Goal: Task Accomplishment & Management: Manage account settings

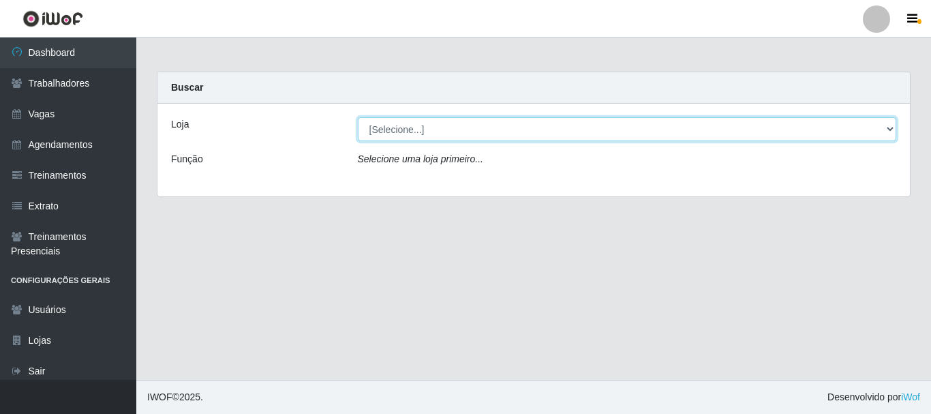
click at [411, 135] on select "[Selecione...] Necão Restaurante" at bounding box center [627, 129] width 539 height 24
select select "334"
click at [358, 117] on select "[Selecione...] Necão Restaurante" at bounding box center [627, 129] width 539 height 24
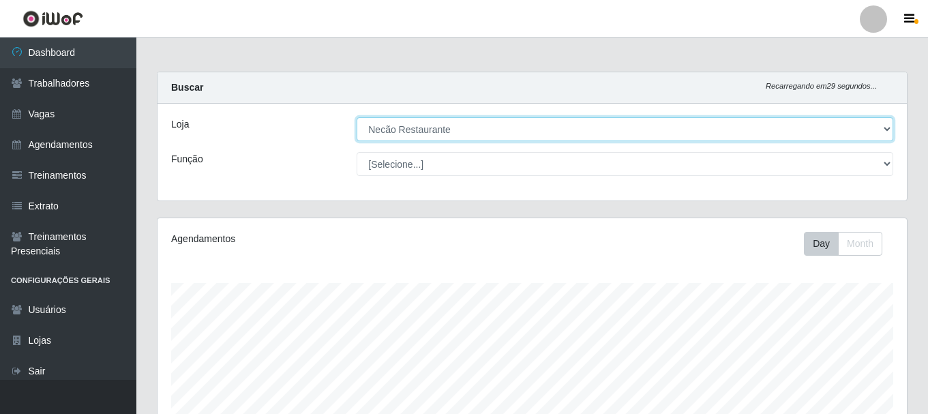
scroll to position [283, 749]
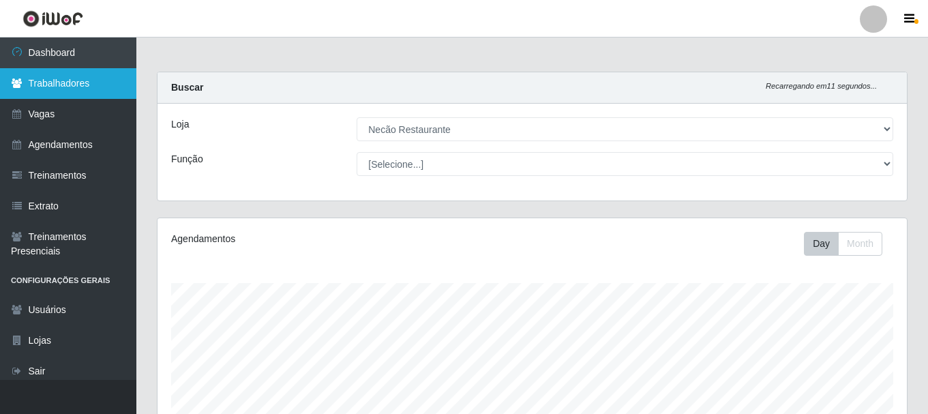
click at [59, 90] on link "Trabalhadores" at bounding box center [68, 83] width 136 height 31
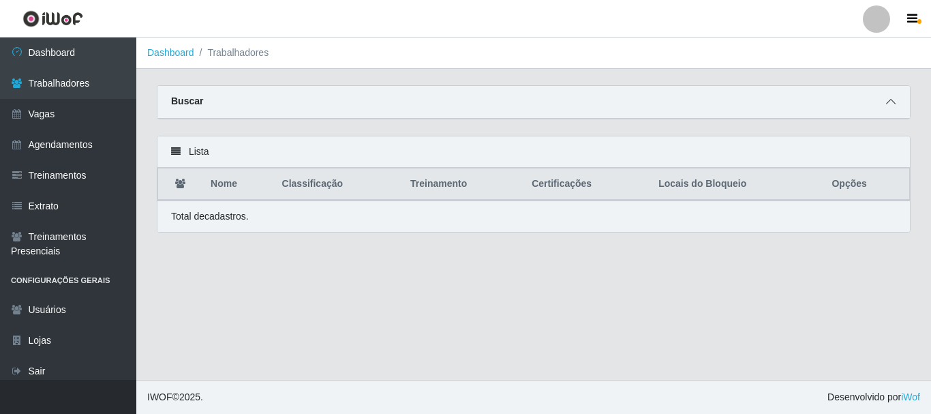
click at [883, 104] on span at bounding box center [891, 102] width 16 height 16
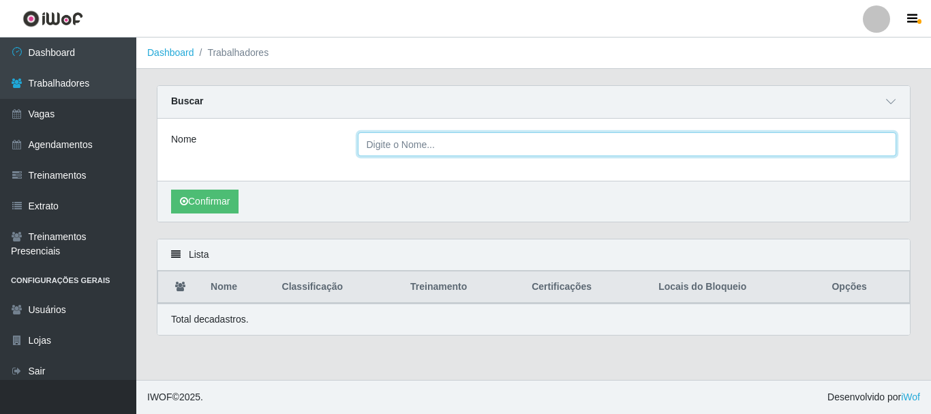
click at [430, 140] on input "Nome" at bounding box center [627, 144] width 539 height 24
paste input "Janaina Alves leal lima"
type input "Janaina Alves leal lima"
click at [171, 190] on button "Confirmar" at bounding box center [204, 202] width 67 height 24
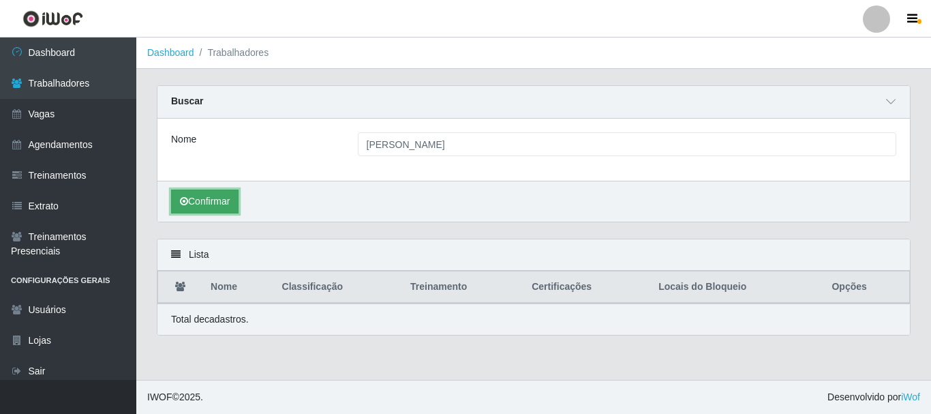
click at [222, 205] on button "Confirmar" at bounding box center [204, 202] width 67 height 24
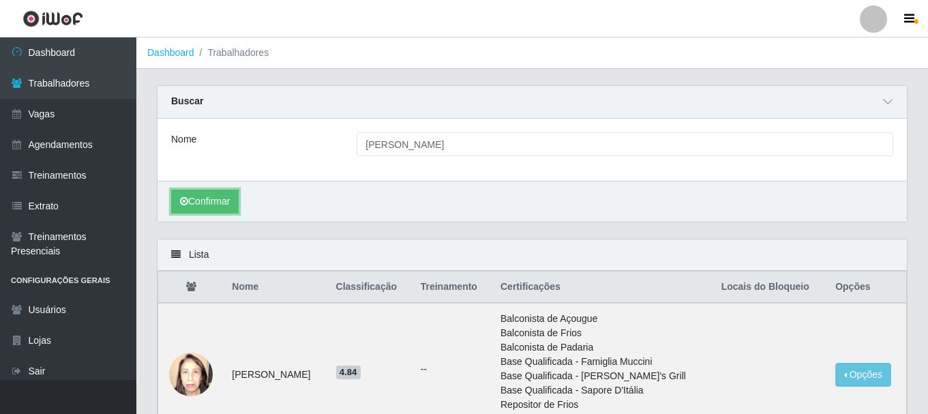
scroll to position [125, 0]
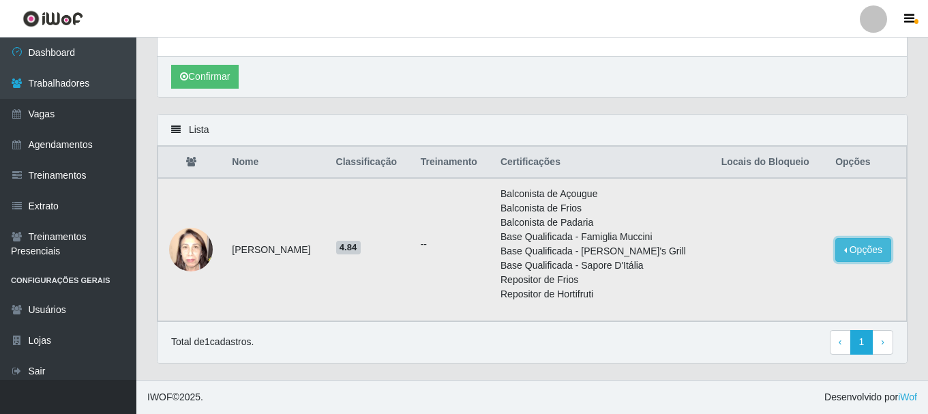
click at [843, 241] on button "Opções" at bounding box center [863, 250] width 56 height 24
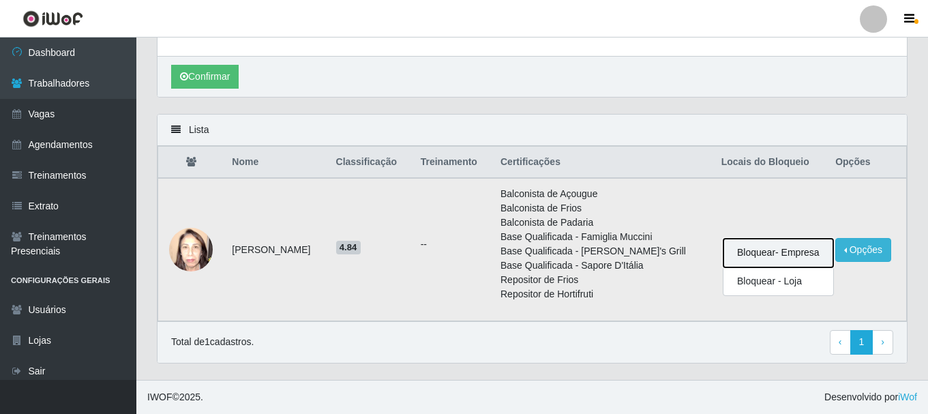
click at [796, 253] on button "Bloquear - Empresa" at bounding box center [778, 253] width 110 height 29
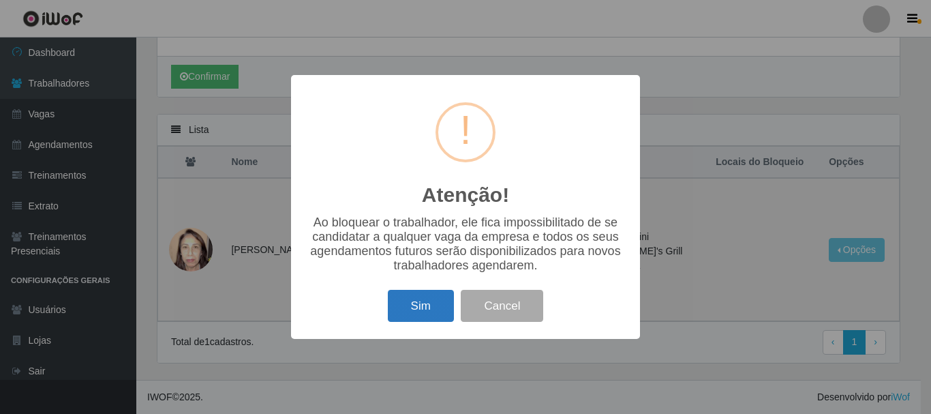
click at [425, 312] on button "Sim" at bounding box center [421, 306] width 66 height 32
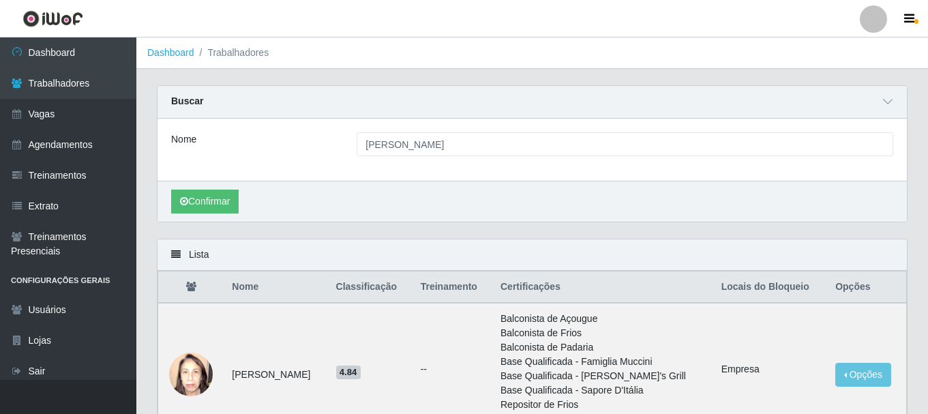
scroll to position [68, 0]
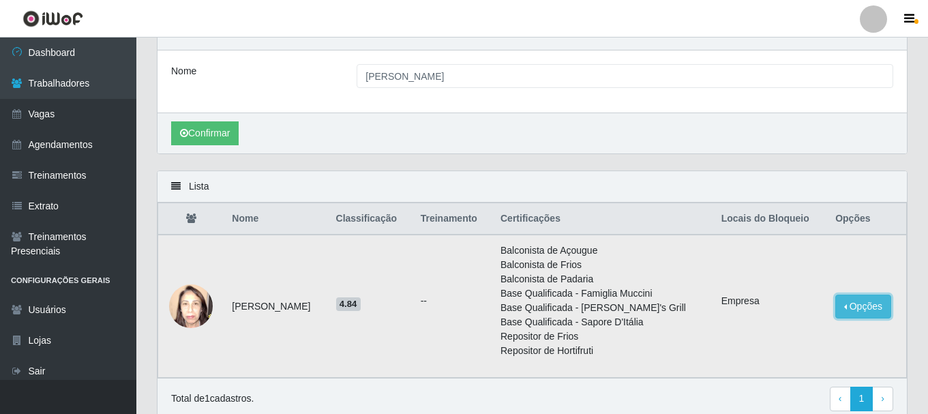
click at [856, 310] on button "Opções" at bounding box center [863, 307] width 56 height 24
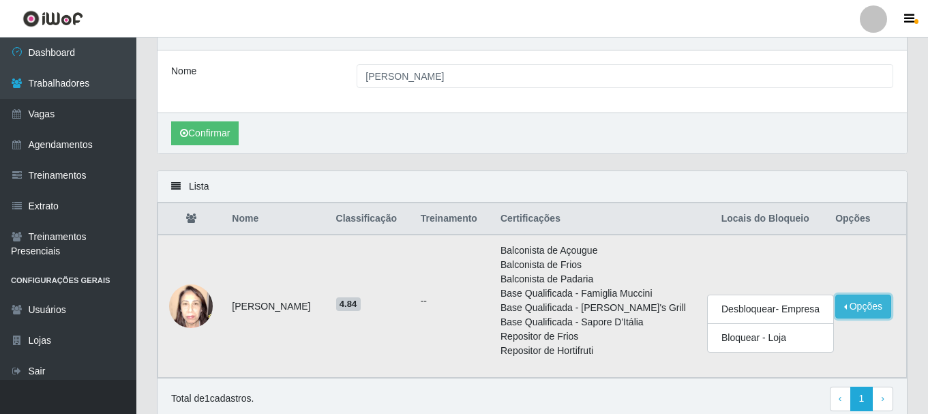
click at [856, 310] on button "Opções" at bounding box center [863, 307] width 56 height 24
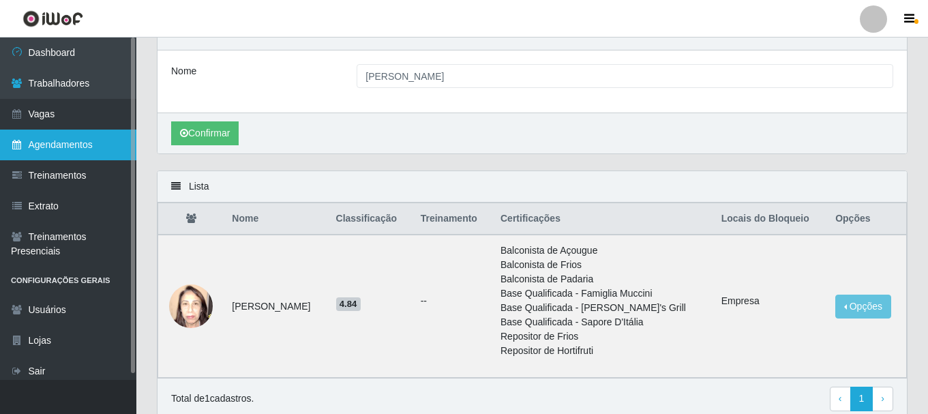
click at [61, 138] on link "Agendamentos" at bounding box center [68, 145] width 136 height 31
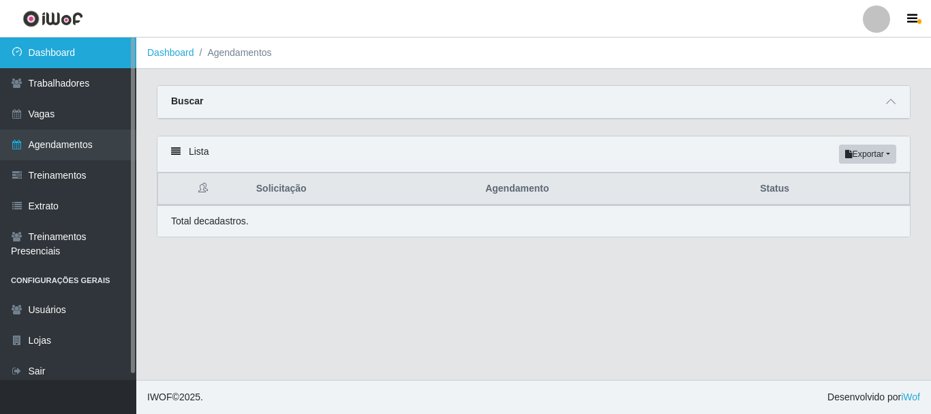
click at [52, 45] on link "Dashboard" at bounding box center [68, 52] width 136 height 31
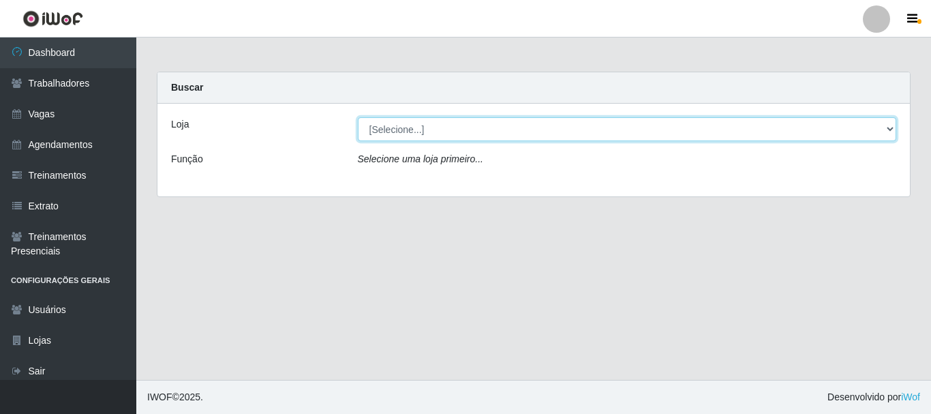
click at [478, 132] on select "[Selecione...] Necão Restaurante" at bounding box center [627, 129] width 539 height 24
select select "334"
click at [358, 117] on select "[Selecione...] Necão Restaurante" at bounding box center [627, 129] width 539 height 24
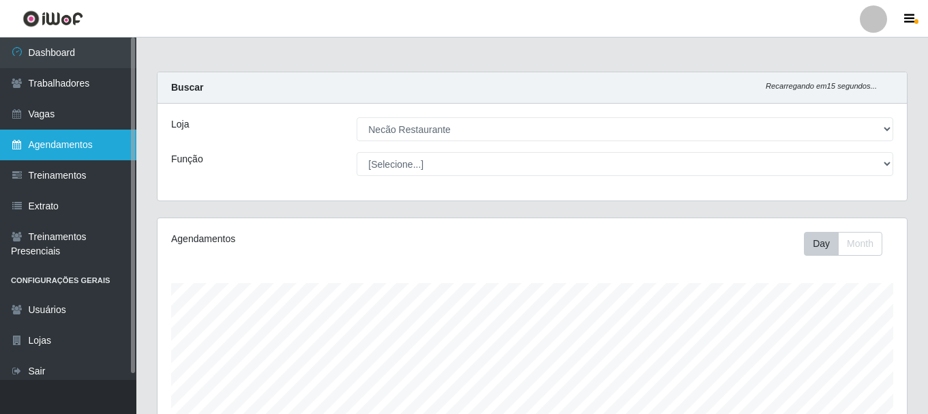
click at [60, 137] on link "Agendamentos" at bounding box center [68, 145] width 136 height 31
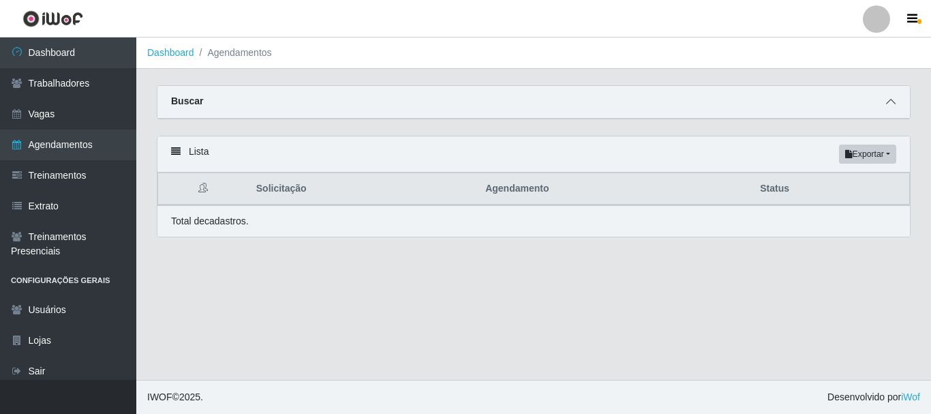
click at [892, 104] on icon at bounding box center [891, 102] width 10 height 10
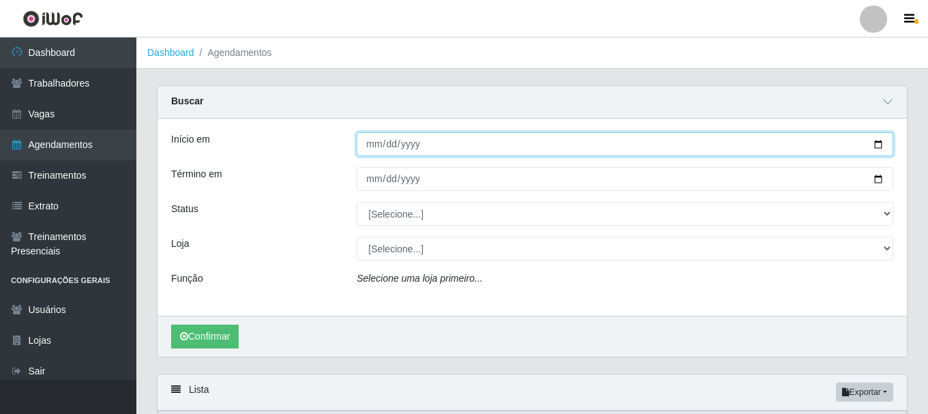
click at [878, 147] on input "Início em" at bounding box center [625, 144] width 537 height 24
type input "2025-08-19"
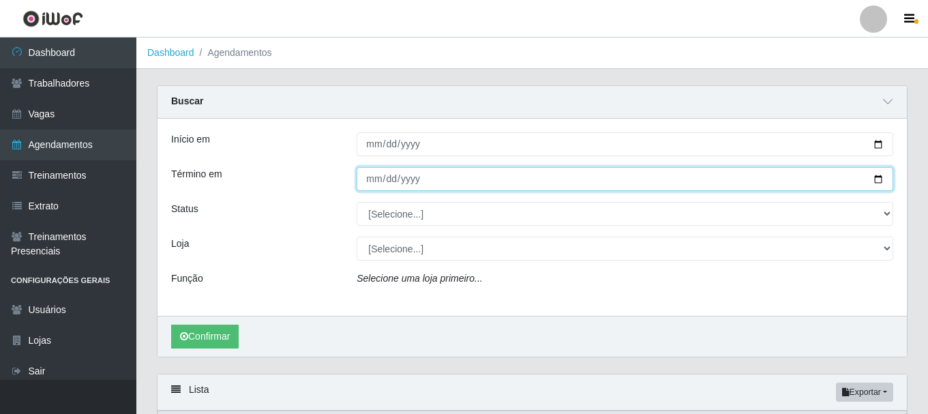
click at [877, 181] on input "Término em" at bounding box center [625, 179] width 537 height 24
click at [877, 182] on input "2025-08-26" at bounding box center [625, 179] width 537 height 24
type input "2025-08-19"
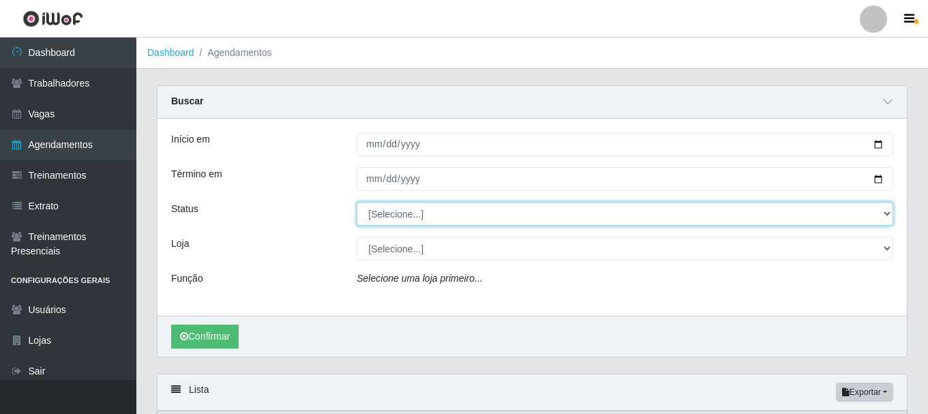
click at [866, 215] on select "[Selecione...] AGENDADO AGUARDANDO LIBERAR EM ANDAMENTO EM REVISÃO FINALIZADO C…" at bounding box center [625, 214] width 537 height 24
select select "AGENDADO"
click at [357, 202] on select "[Selecione...] AGENDADO AGUARDANDO LIBERAR EM ANDAMENTO EM REVISÃO FINALIZADO C…" at bounding box center [625, 214] width 537 height 24
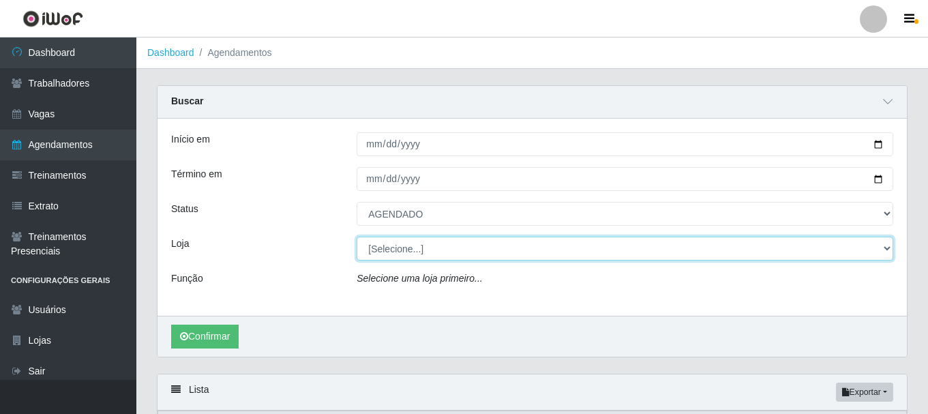
click at [886, 245] on select "[Selecione...] Necão Restaurante" at bounding box center [625, 249] width 537 height 24
select select "334"
click at [357, 237] on select "[Selecione...] Necão Restaurante" at bounding box center [625, 249] width 537 height 24
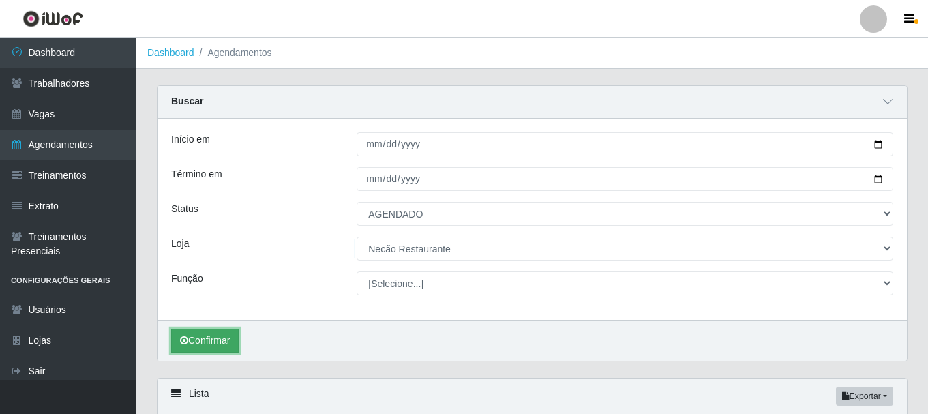
click at [224, 344] on button "Confirmar" at bounding box center [204, 341] width 67 height 24
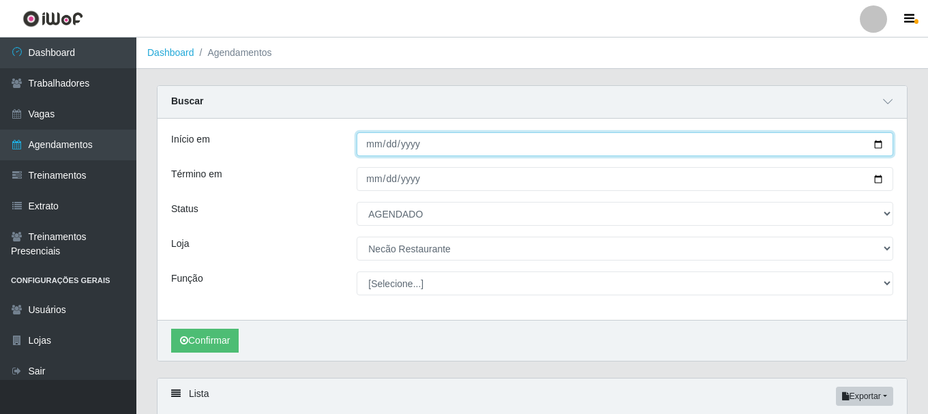
click at [880, 146] on input "2025-08-19" at bounding box center [625, 144] width 537 height 24
type input "2025-08-21"
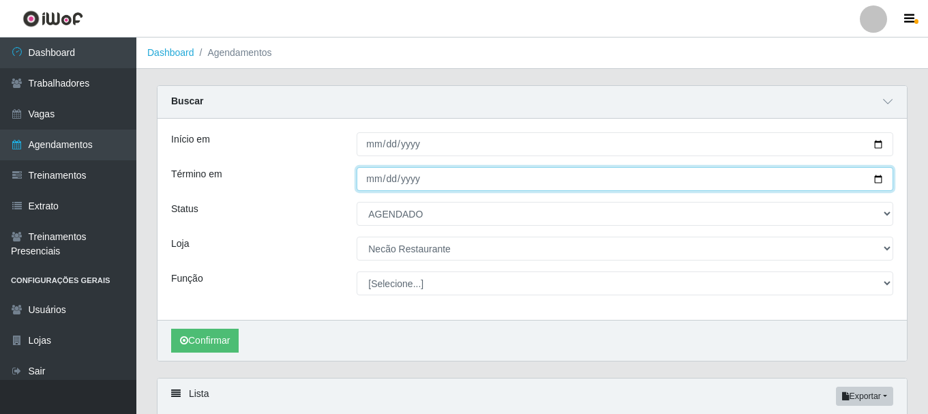
click at [876, 178] on input "2025-08-19" at bounding box center [625, 179] width 537 height 24
type input "2025-08-21"
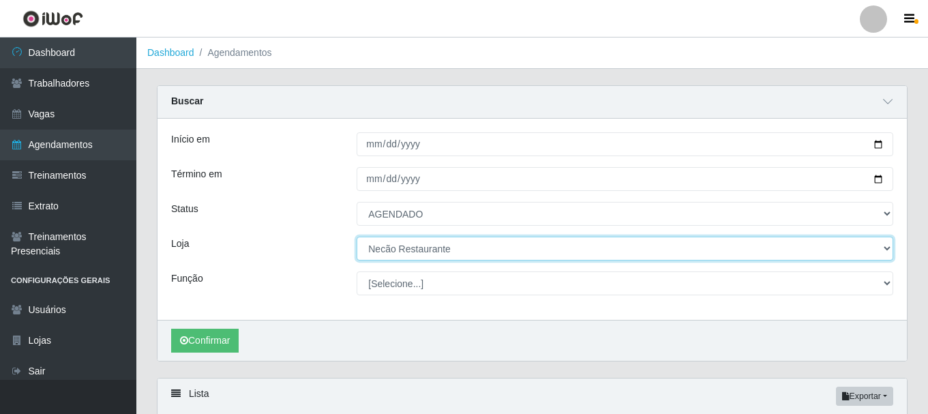
click at [882, 251] on select "[Selecione...] Necão Restaurante" at bounding box center [625, 249] width 537 height 24
click at [357, 237] on select "[Selecione...] Necão Restaurante" at bounding box center [625, 249] width 537 height 24
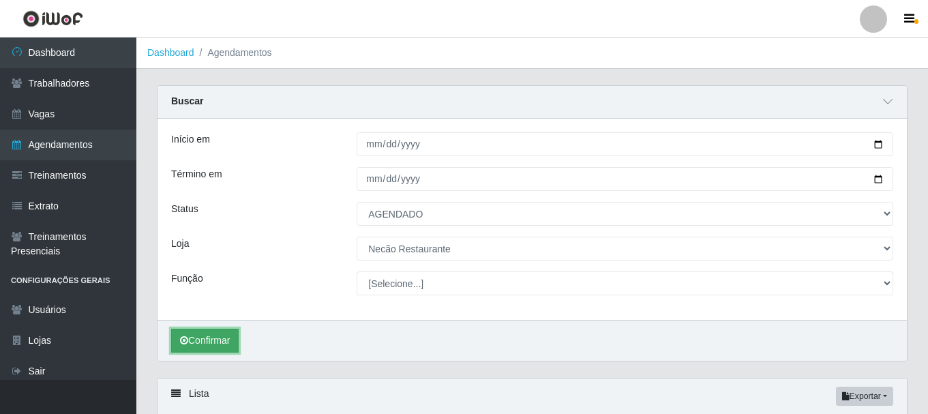
click at [221, 340] on button "Confirmar" at bounding box center [204, 341] width 67 height 24
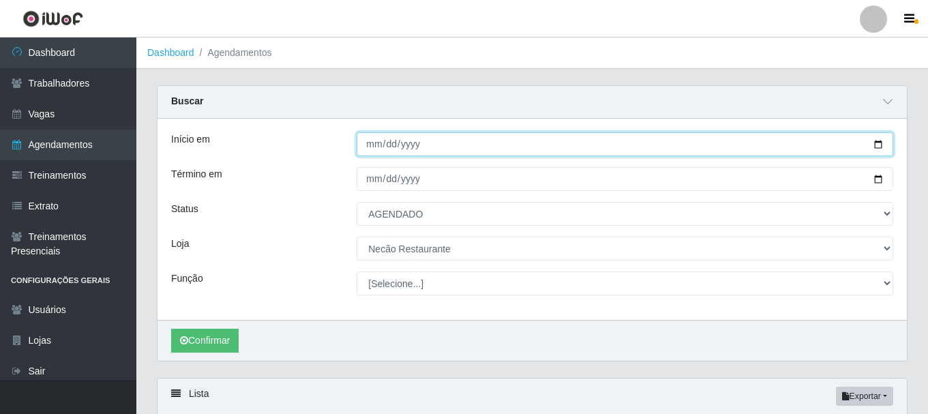
click at [881, 147] on input "2025-08-21" at bounding box center [625, 144] width 537 height 24
type input "2025-08-22"
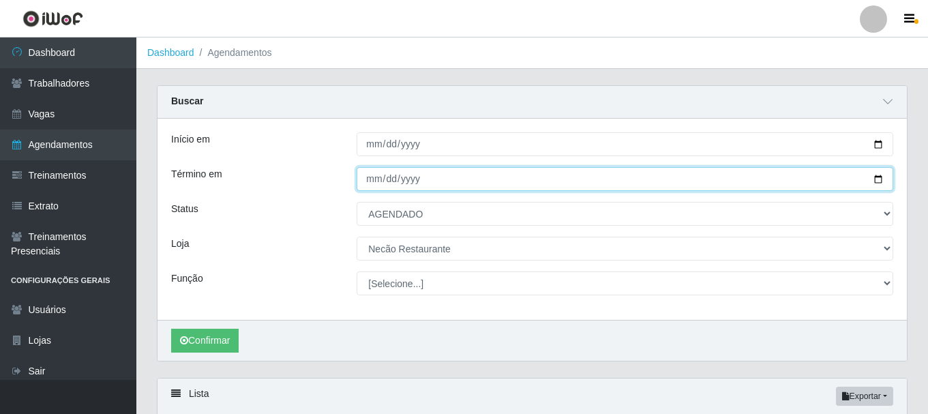
click at [881, 181] on input "2025-08-21" at bounding box center [625, 179] width 537 height 24
type input "2025-08-22"
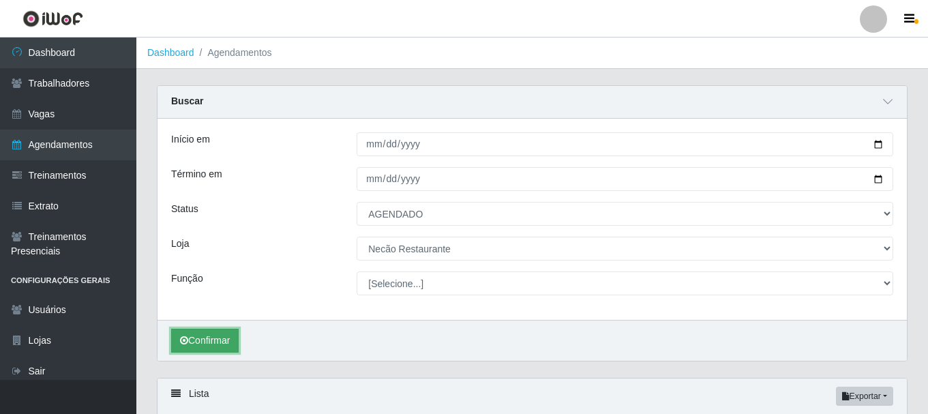
click at [198, 342] on button "Confirmar" at bounding box center [204, 341] width 67 height 24
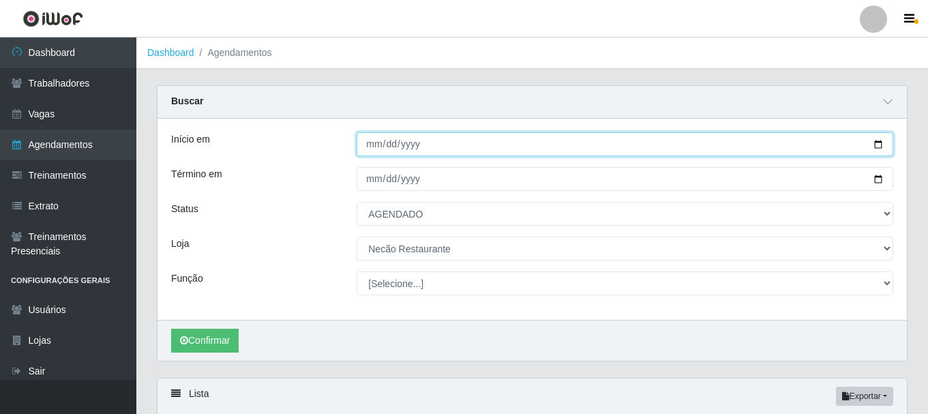
click at [877, 147] on input "2025-08-22" at bounding box center [625, 144] width 537 height 24
type input "2025-08-23"
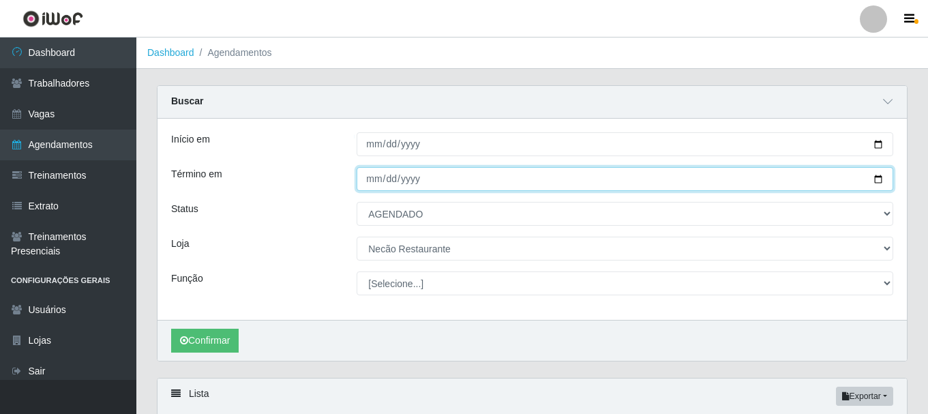
click at [882, 179] on input "2025-08-22" at bounding box center [625, 179] width 537 height 24
type input "2025-08-23"
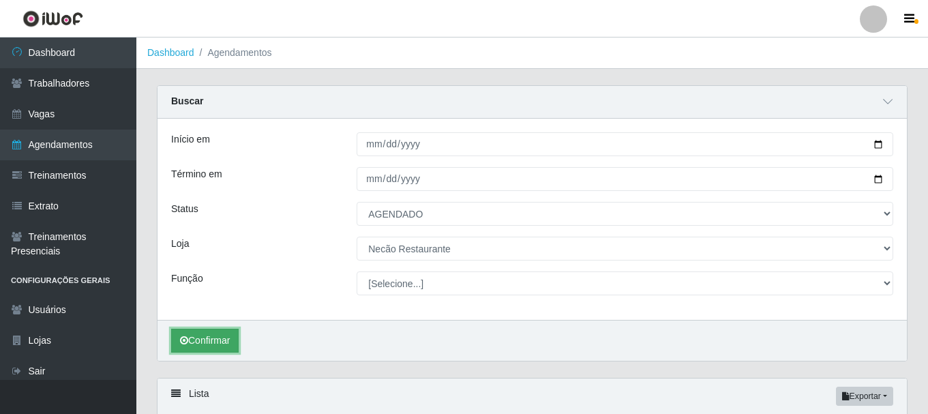
click at [214, 342] on button "Confirmar" at bounding box center [204, 341] width 67 height 24
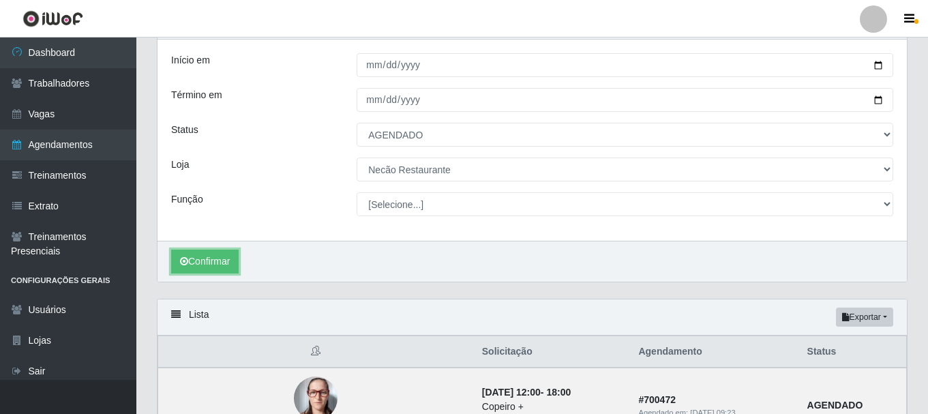
scroll to position [11, 0]
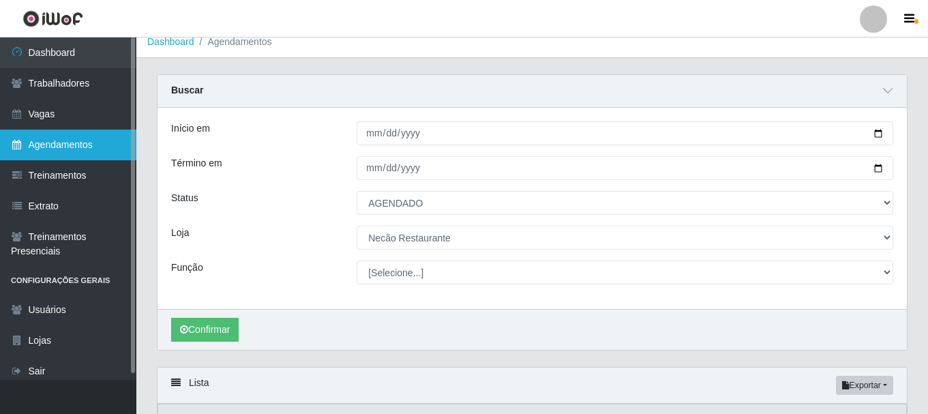
click at [58, 145] on link "Agendamentos" at bounding box center [68, 145] width 136 height 31
select select "[Selecione...]"
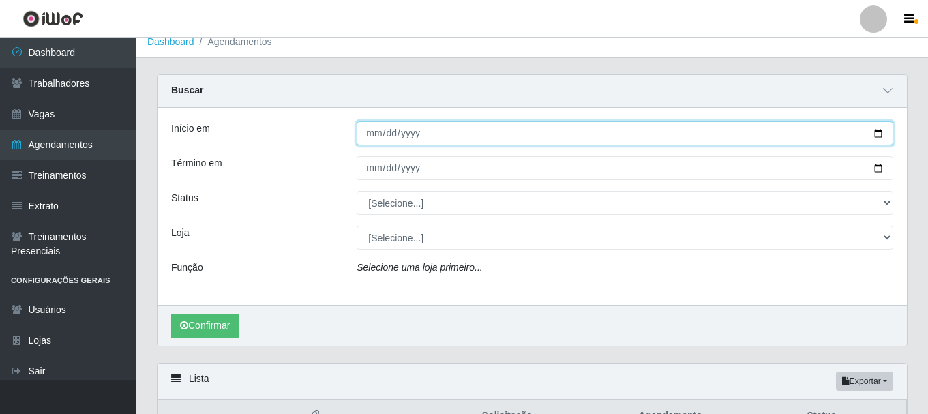
click at [877, 132] on input "Início em" at bounding box center [625, 133] width 537 height 24
type input "2025-08-17"
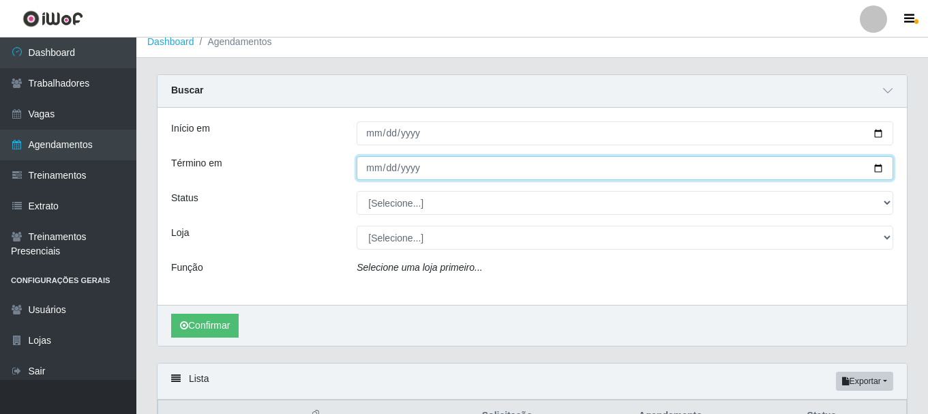
click at [875, 170] on input "Término em" at bounding box center [625, 168] width 537 height 24
type input "2025-08-17"
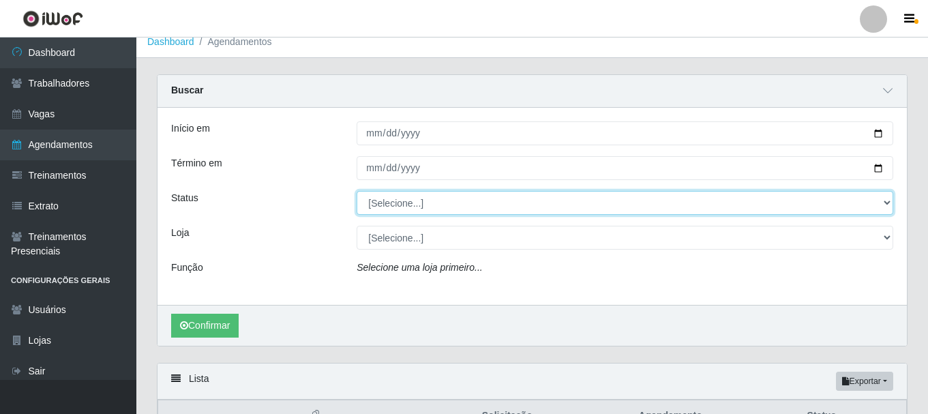
click at [475, 209] on select "[Selecione...] AGENDADO AGUARDANDO LIBERAR EM ANDAMENTO EM REVISÃO FINALIZADO C…" at bounding box center [625, 203] width 537 height 24
click at [357, 192] on select "[Selecione...] AGENDADO AGUARDANDO LIBERAR EM ANDAMENTO EM REVISÃO FINALIZADO C…" at bounding box center [625, 203] width 537 height 24
click at [493, 204] on select "[Selecione...] AGENDADO AGUARDANDO LIBERAR EM ANDAMENTO EM REVISÃO FINALIZADO C…" at bounding box center [625, 203] width 537 height 24
select select "CANCELADO"
click at [357, 192] on select "[Selecione...] AGENDADO AGUARDANDO LIBERAR EM ANDAMENTO EM REVISÃO FINALIZADO C…" at bounding box center [625, 203] width 537 height 24
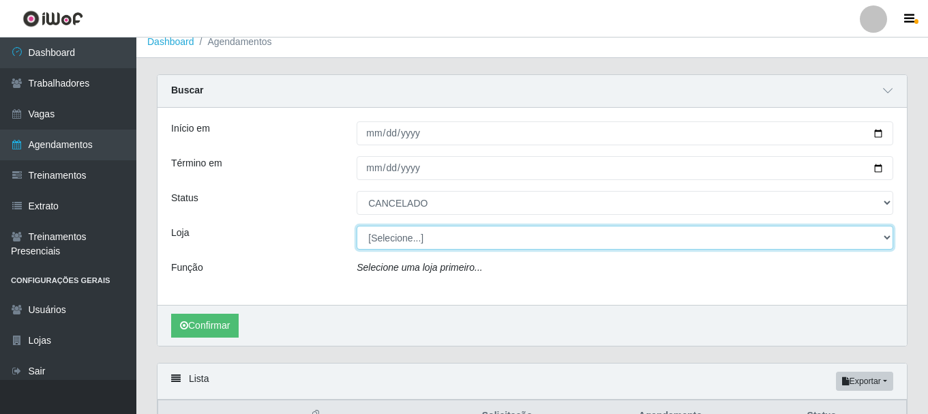
click at [423, 233] on select "[Selecione...] Necão Restaurante" at bounding box center [625, 238] width 537 height 24
select select "334"
click at [357, 226] on select "[Selecione...] Necão Restaurante" at bounding box center [625, 238] width 537 height 24
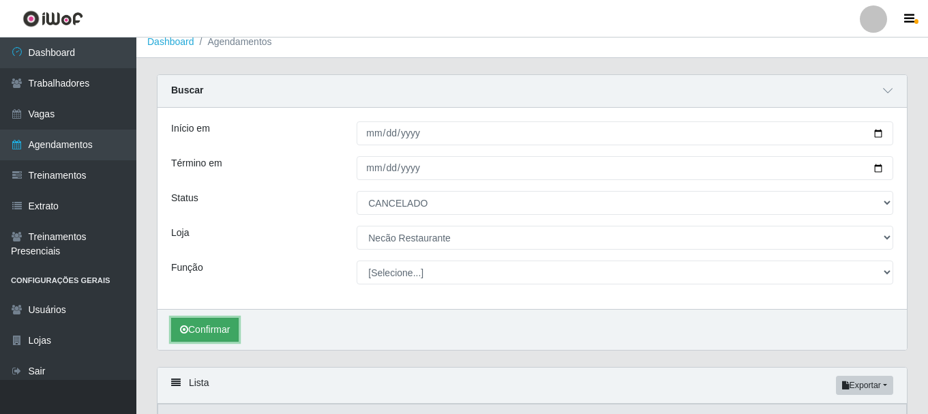
click at [217, 323] on button "Confirmar" at bounding box center [204, 330] width 67 height 24
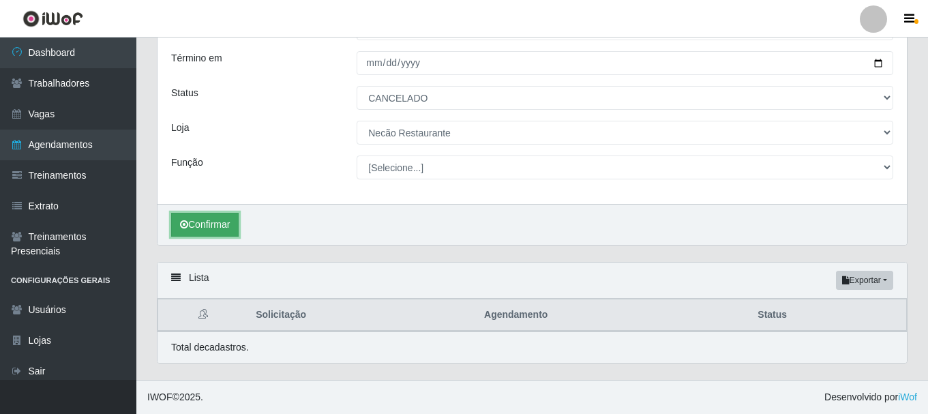
click at [220, 231] on button "Confirmar" at bounding box center [204, 225] width 67 height 24
click at [202, 223] on button "Confirmar" at bounding box center [204, 225] width 67 height 24
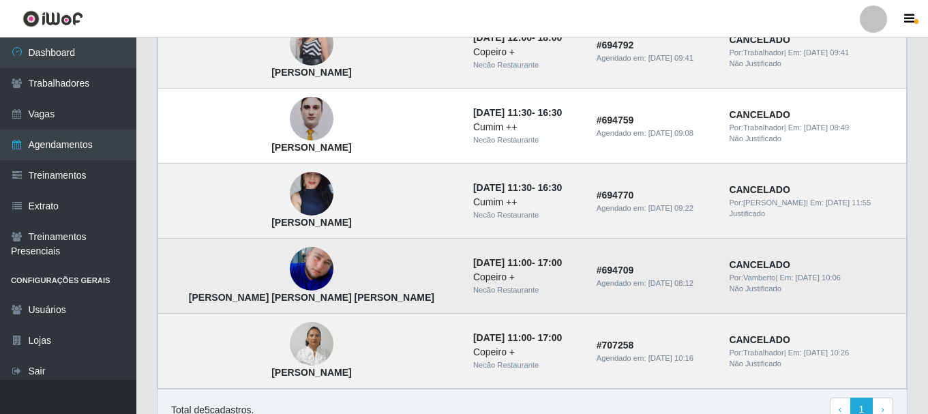
scroll to position [365, 0]
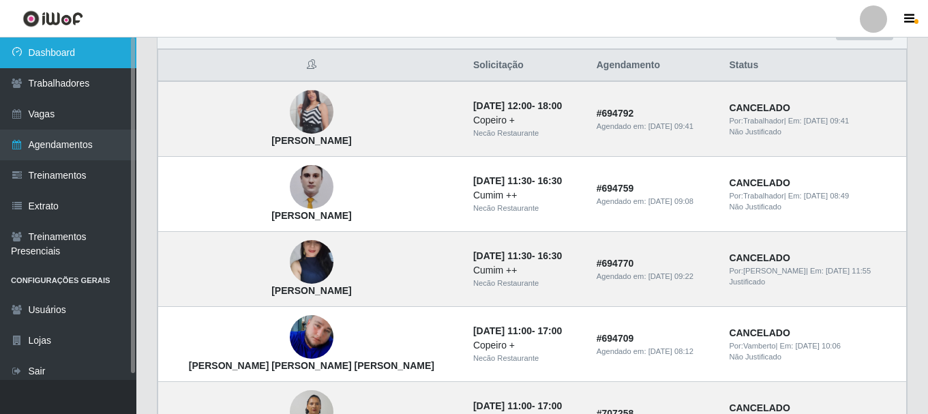
click at [69, 54] on link "Dashboard" at bounding box center [68, 52] width 136 height 31
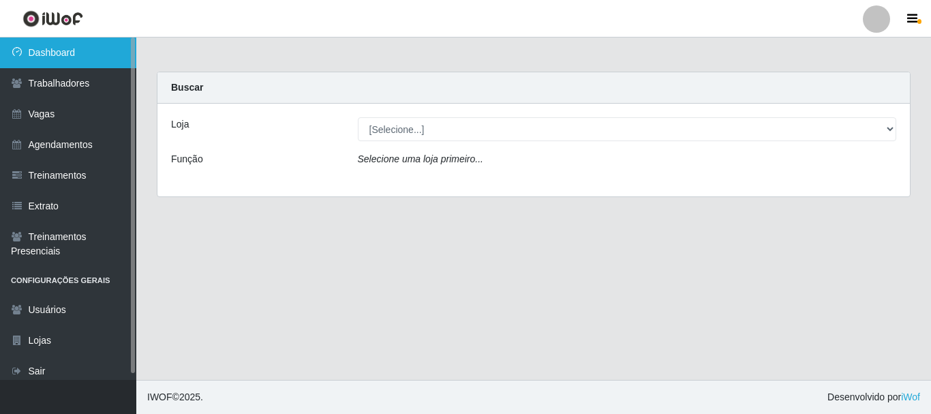
click at [71, 43] on link "Dashboard" at bounding box center [68, 52] width 136 height 31
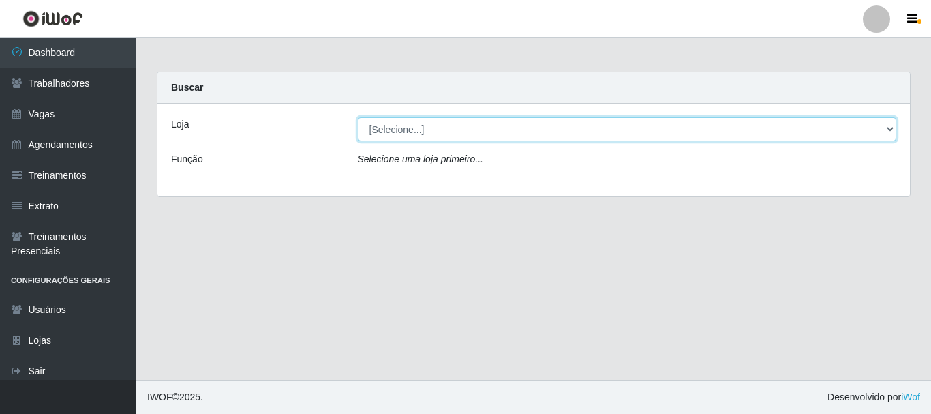
click at [447, 127] on select "[Selecione...] Necão Restaurante" at bounding box center [627, 129] width 539 height 24
select select "334"
click at [358, 117] on select "[Selecione...] Necão Restaurante" at bounding box center [627, 129] width 539 height 24
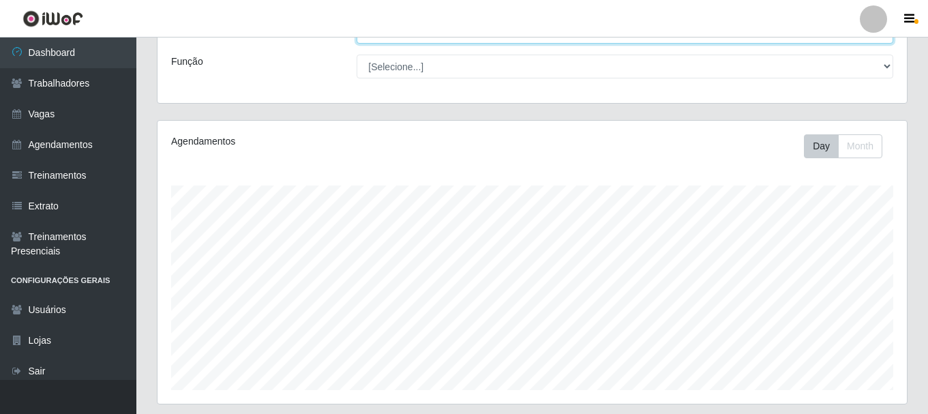
scroll to position [370, 0]
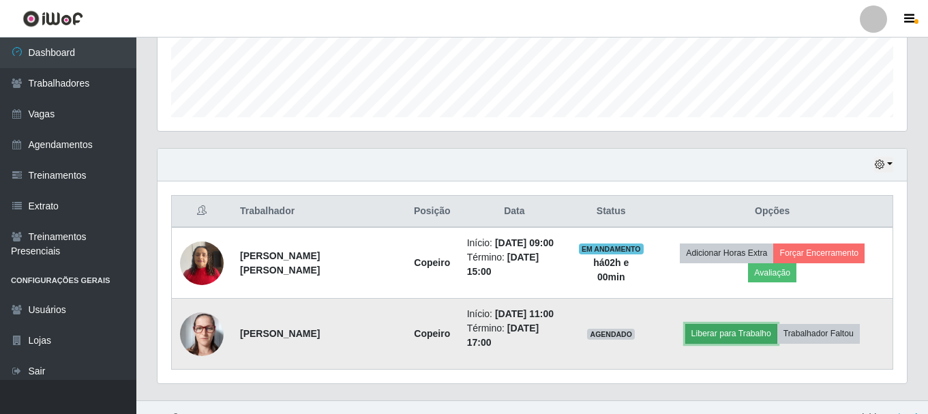
click at [712, 324] on button "Liberar para Trabalho" at bounding box center [731, 333] width 92 height 19
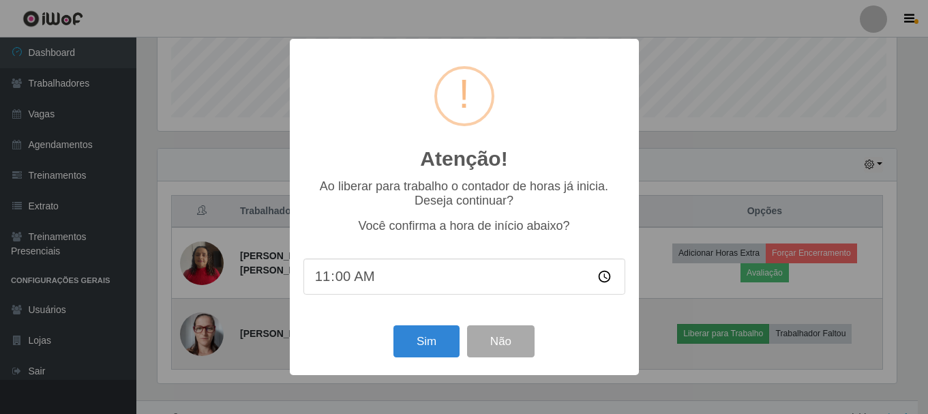
scroll to position [283, 742]
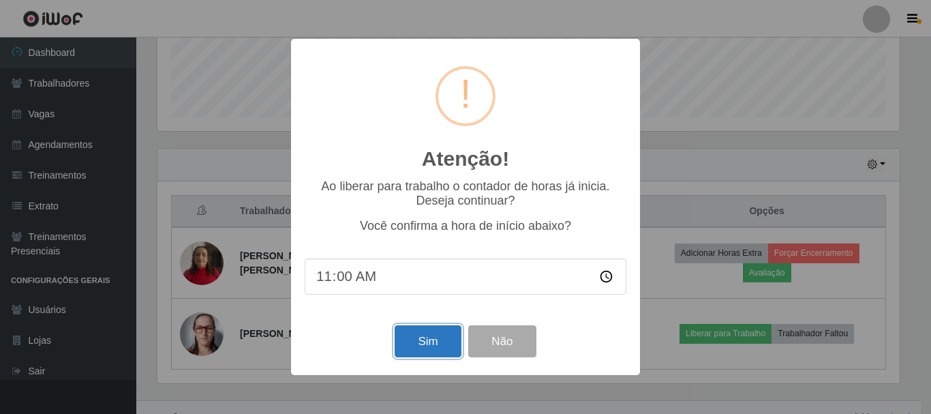
click at [436, 340] on button "Sim" at bounding box center [428, 341] width 66 height 32
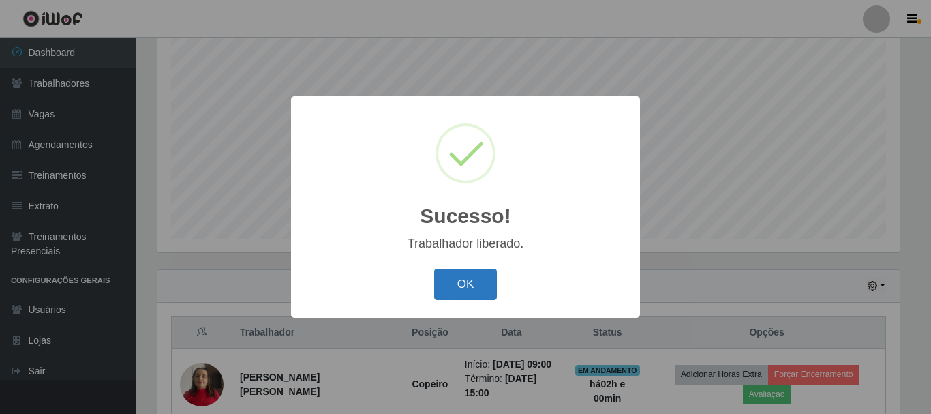
click at [462, 301] on button "OK" at bounding box center [465, 285] width 63 height 32
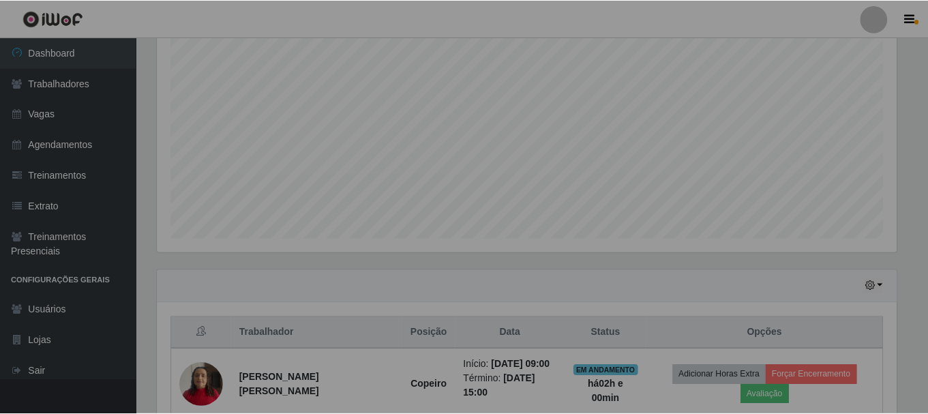
scroll to position [283, 749]
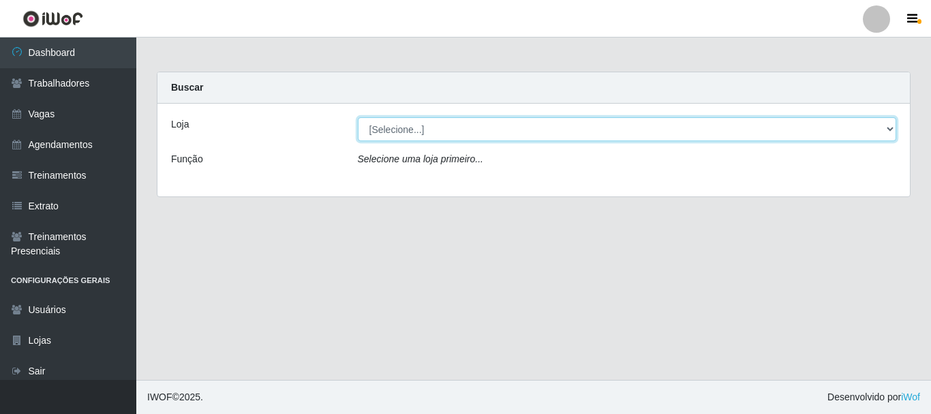
click at [419, 127] on select "[Selecione...] Necão Restaurante" at bounding box center [627, 129] width 539 height 24
select select "334"
click at [358, 117] on select "[Selecione...] Necão Restaurante" at bounding box center [627, 129] width 539 height 24
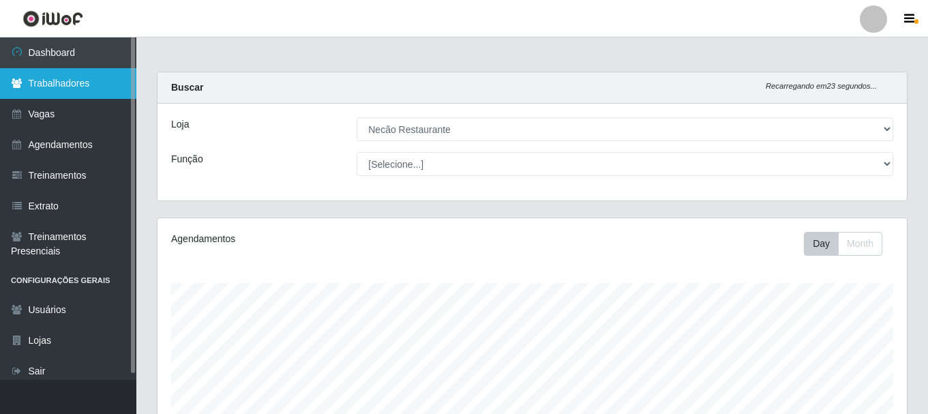
click at [63, 89] on link "Trabalhadores" at bounding box center [68, 83] width 136 height 31
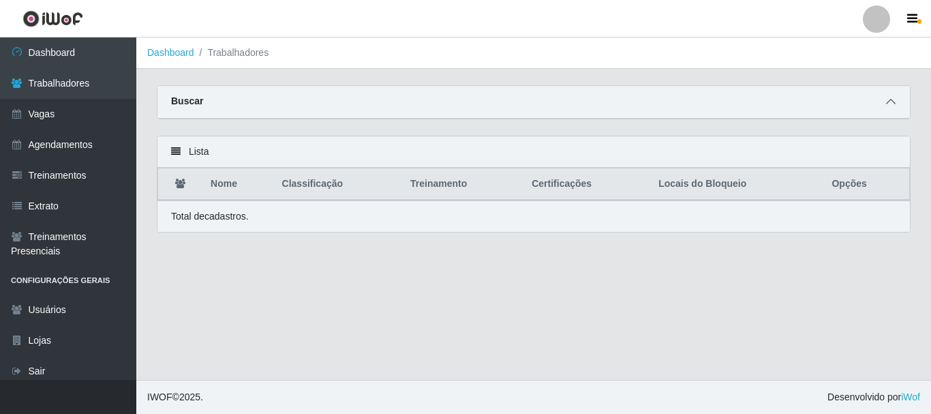
click at [895, 102] on icon at bounding box center [891, 102] width 10 height 10
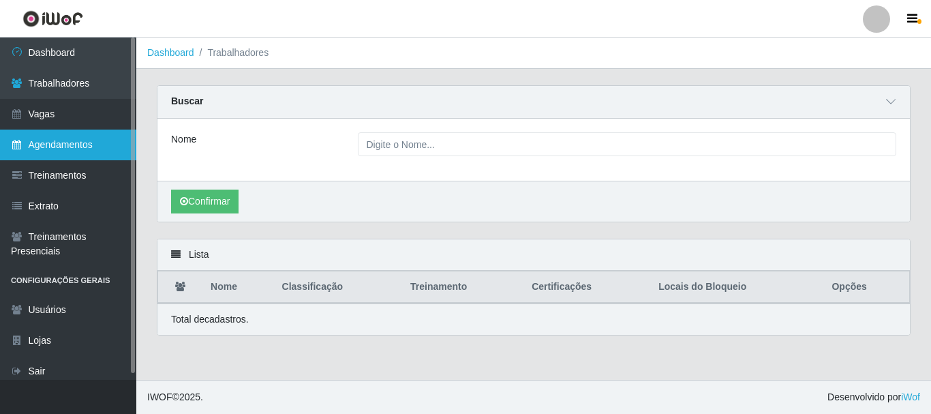
click at [83, 138] on link "Agendamentos" at bounding box center [68, 145] width 136 height 31
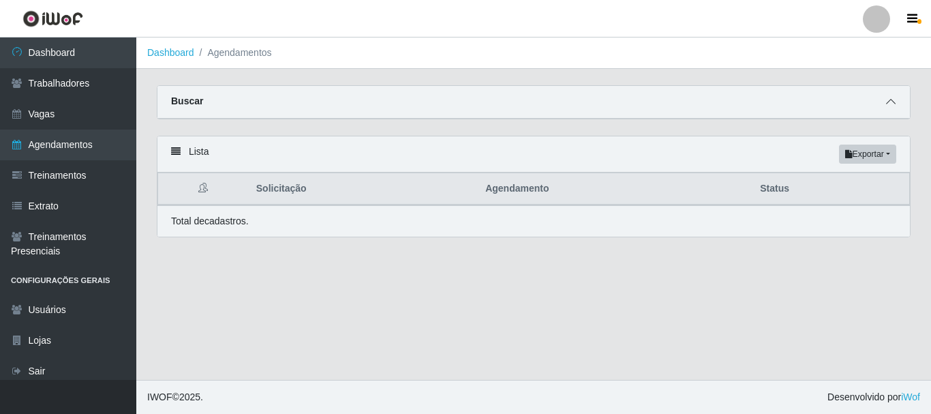
click at [895, 106] on icon at bounding box center [891, 102] width 10 height 10
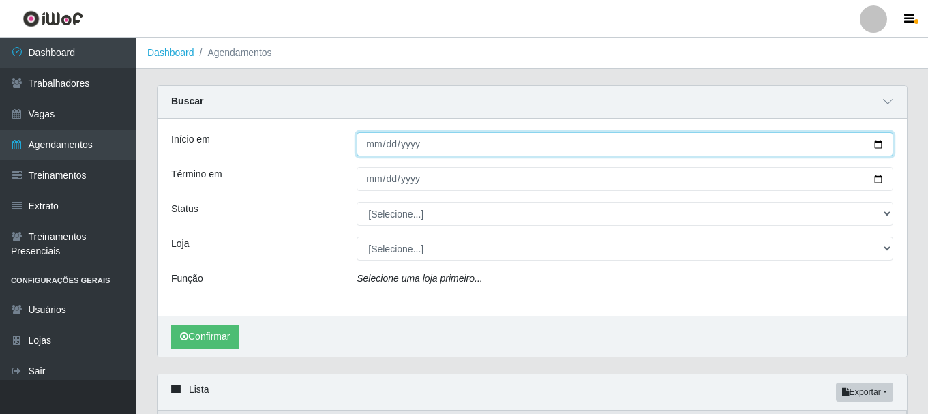
click at [880, 140] on input "Início em" at bounding box center [625, 144] width 537 height 24
type input "2025-08-17"
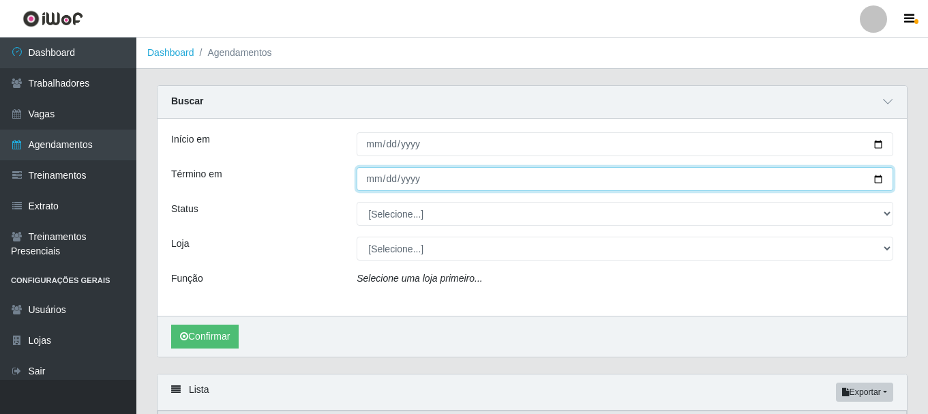
click at [874, 177] on input "Término em" at bounding box center [625, 179] width 537 height 24
type input "2025-08-17"
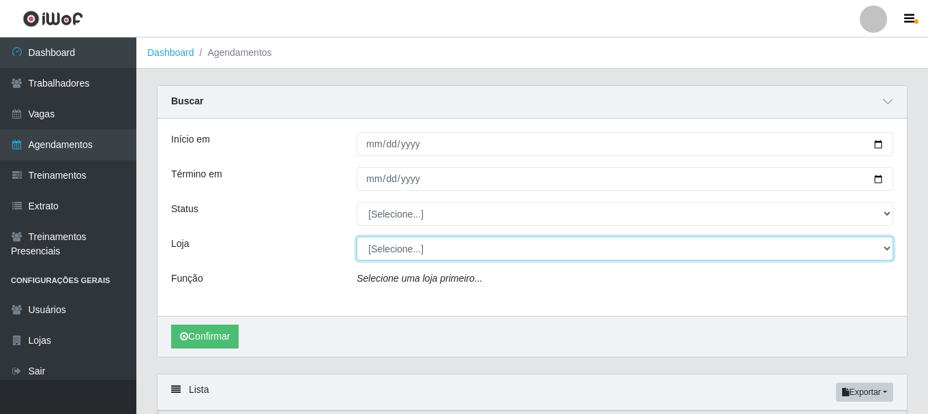
click at [410, 252] on select "[Selecione...] Necão Restaurante" at bounding box center [625, 249] width 537 height 24
select select "334"
click at [357, 237] on select "[Selecione...] Necão Restaurante" at bounding box center [625, 249] width 537 height 24
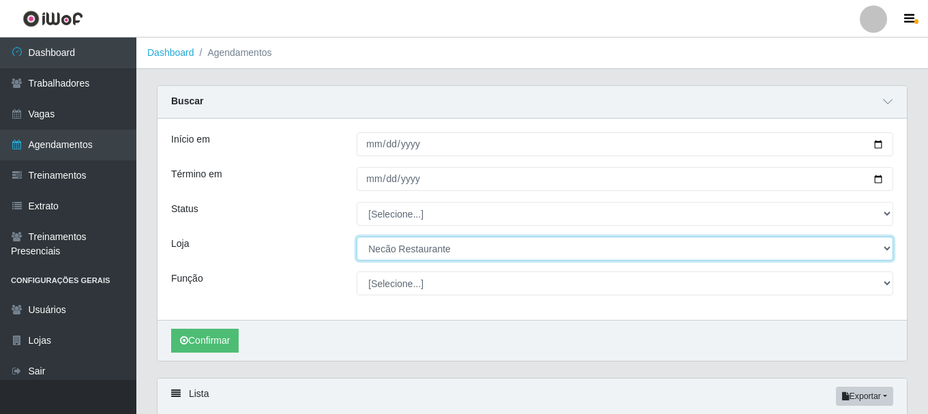
scroll to position [117, 0]
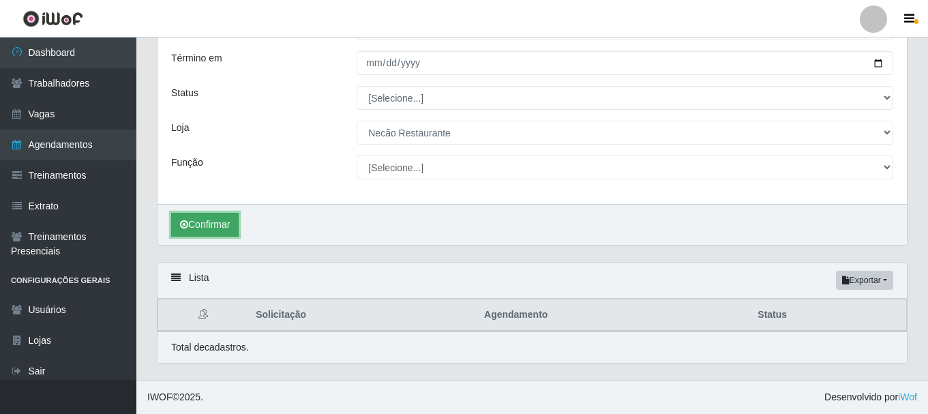
click at [222, 230] on button "Confirmar" at bounding box center [204, 225] width 67 height 24
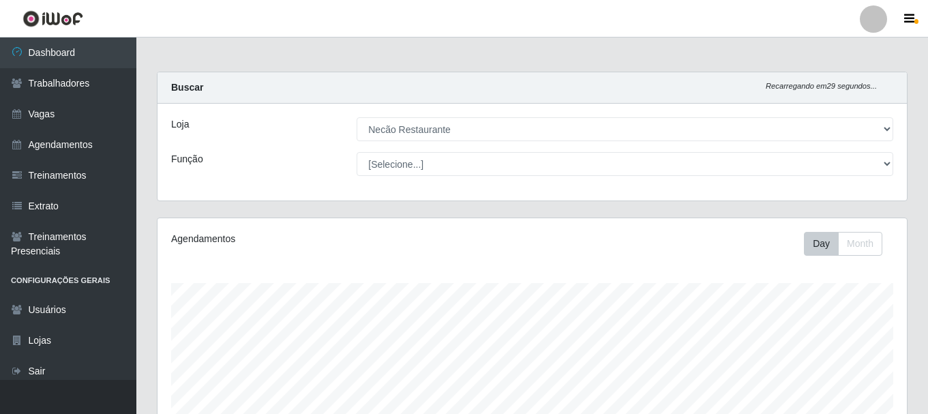
select select "334"
